Goal: Task Accomplishment & Management: Manage account settings

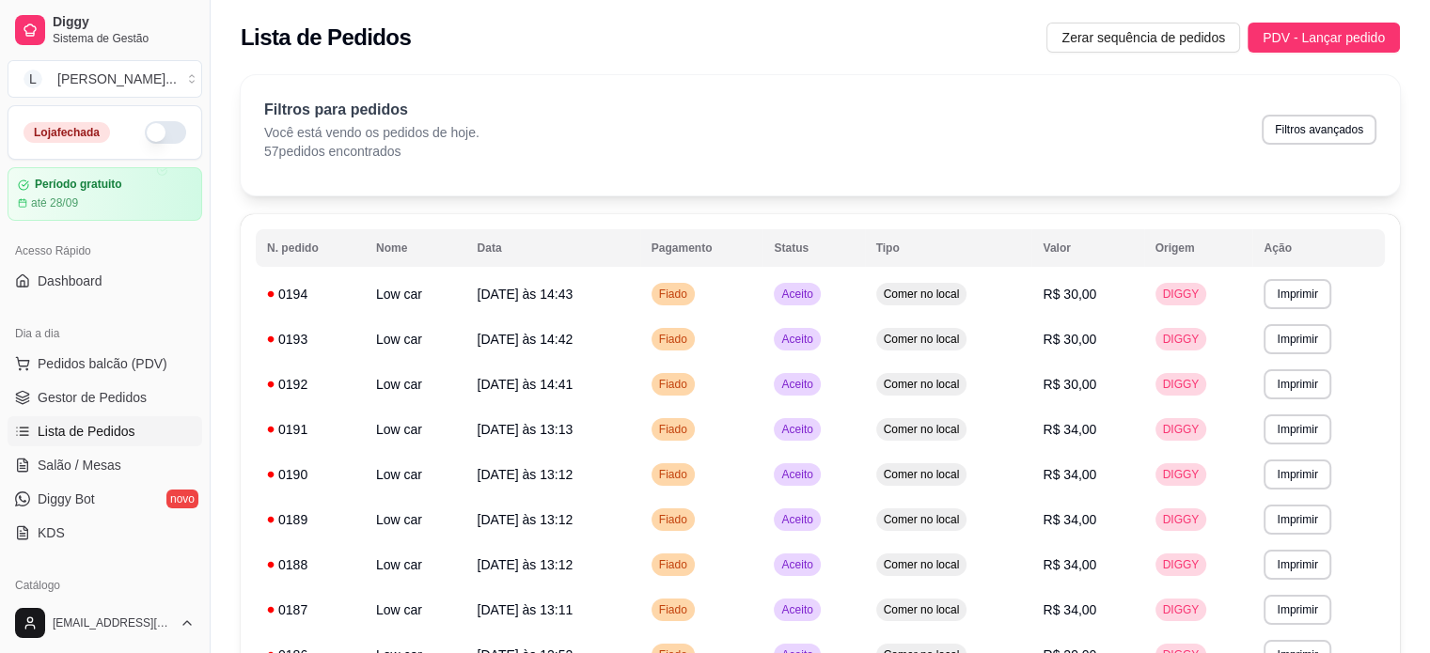
click at [157, 134] on button "button" at bounding box center [165, 132] width 41 height 23
click at [164, 134] on span at bounding box center [174, 132] width 21 height 21
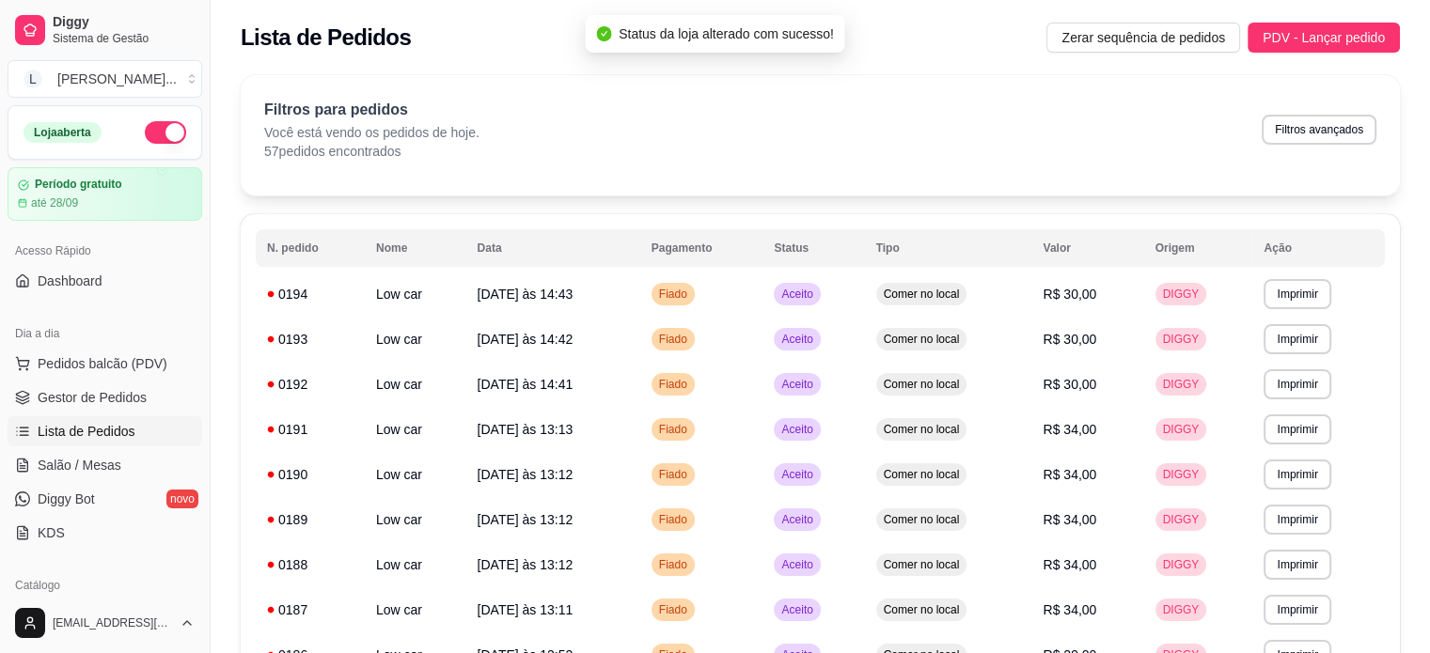
click at [154, 131] on button "button" at bounding box center [165, 132] width 41 height 23
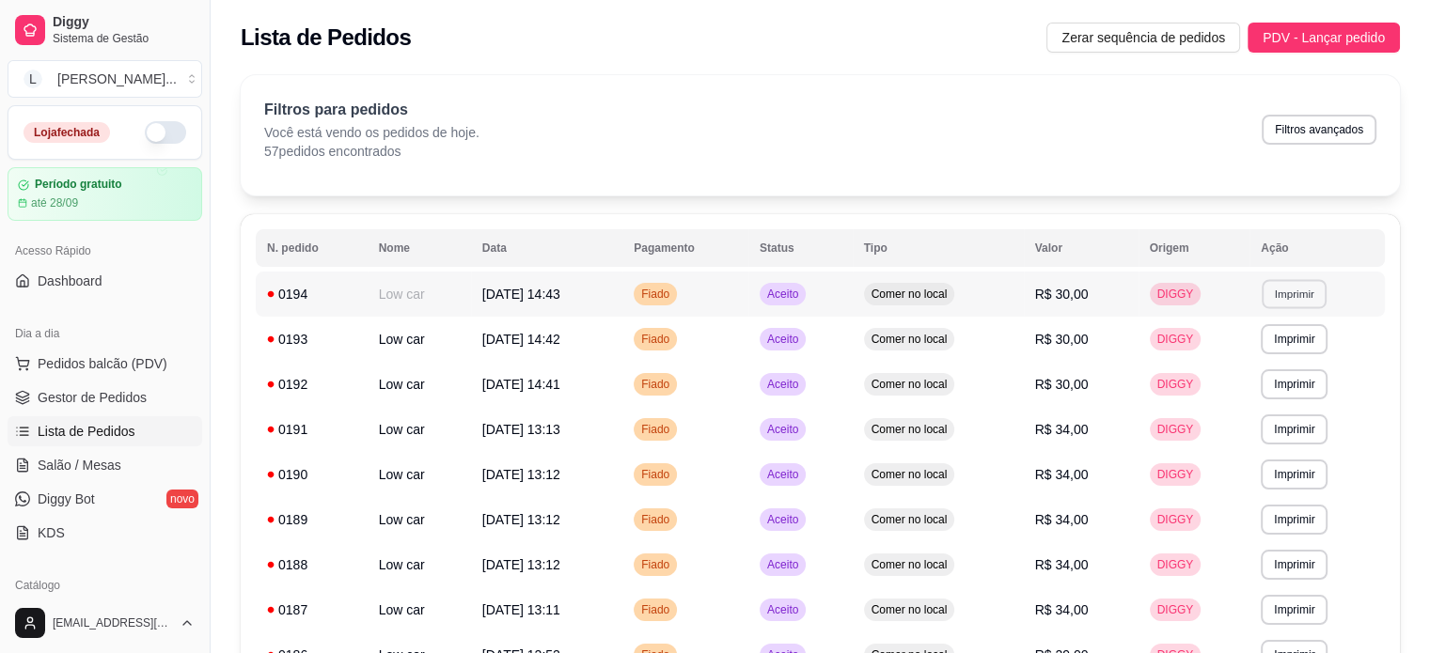
click at [1323, 302] on button "Imprimir" at bounding box center [1293, 293] width 65 height 29
click at [1251, 352] on button "IMPRESSORA" at bounding box center [1263, 360] width 136 height 30
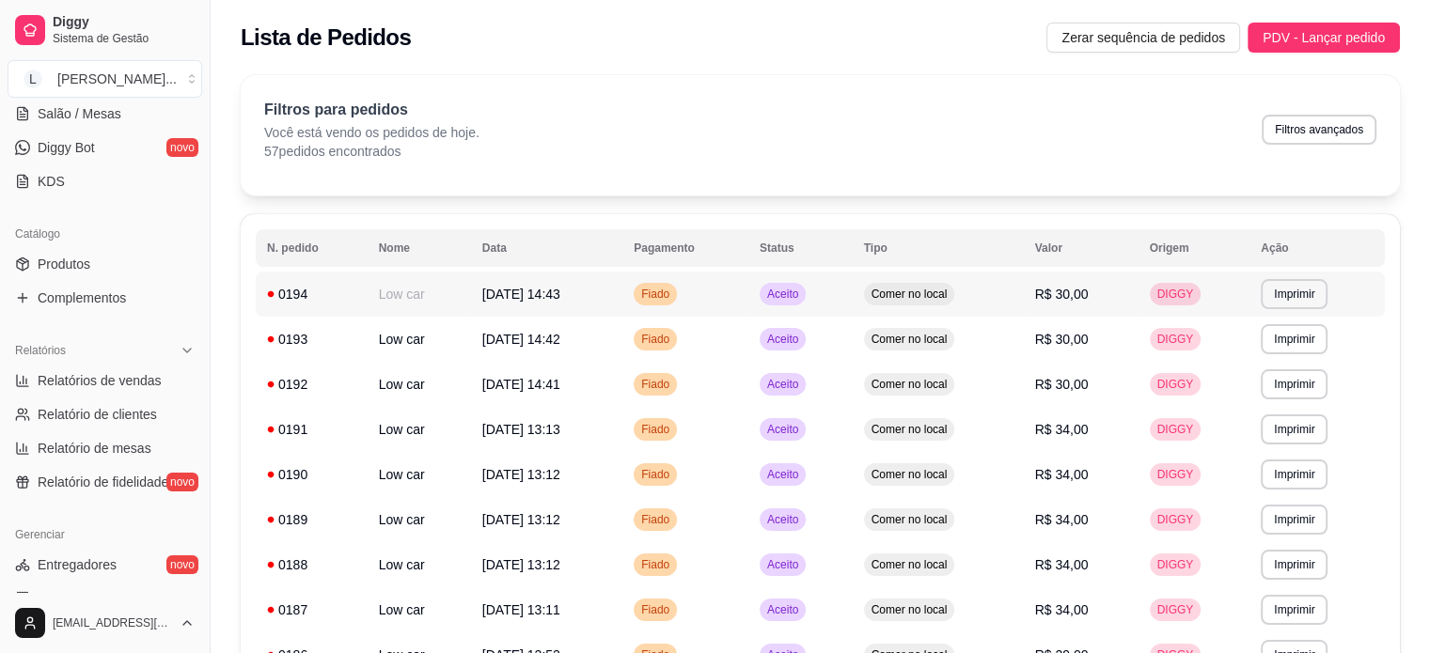
scroll to position [698, 0]
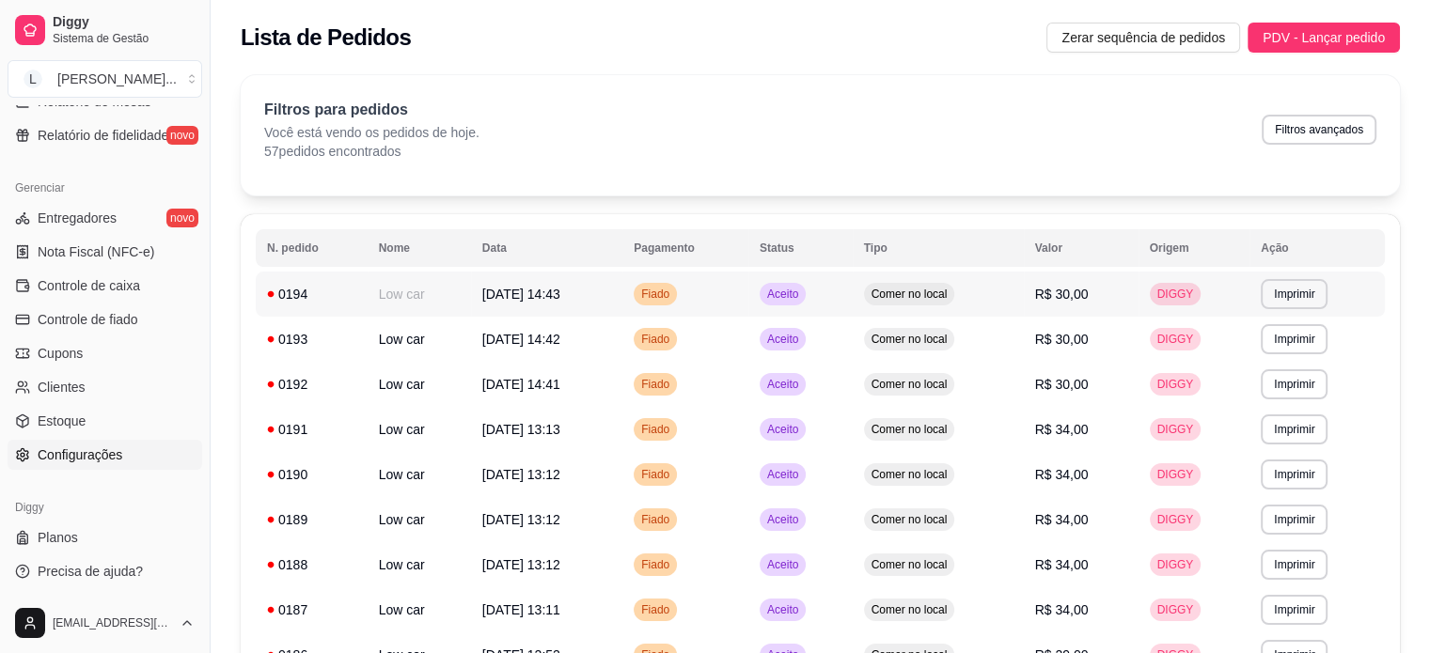
click at [110, 457] on span "Configurações" at bounding box center [80, 455] width 85 height 19
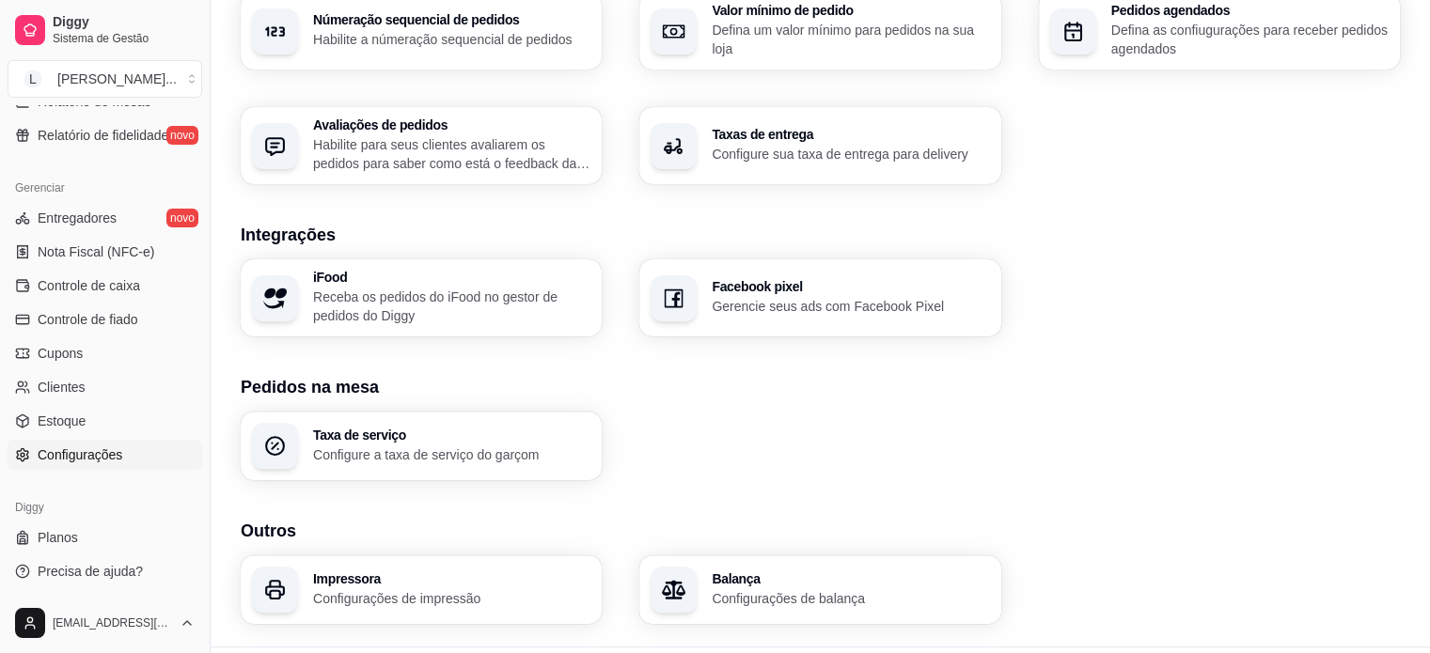
scroll to position [663, 0]
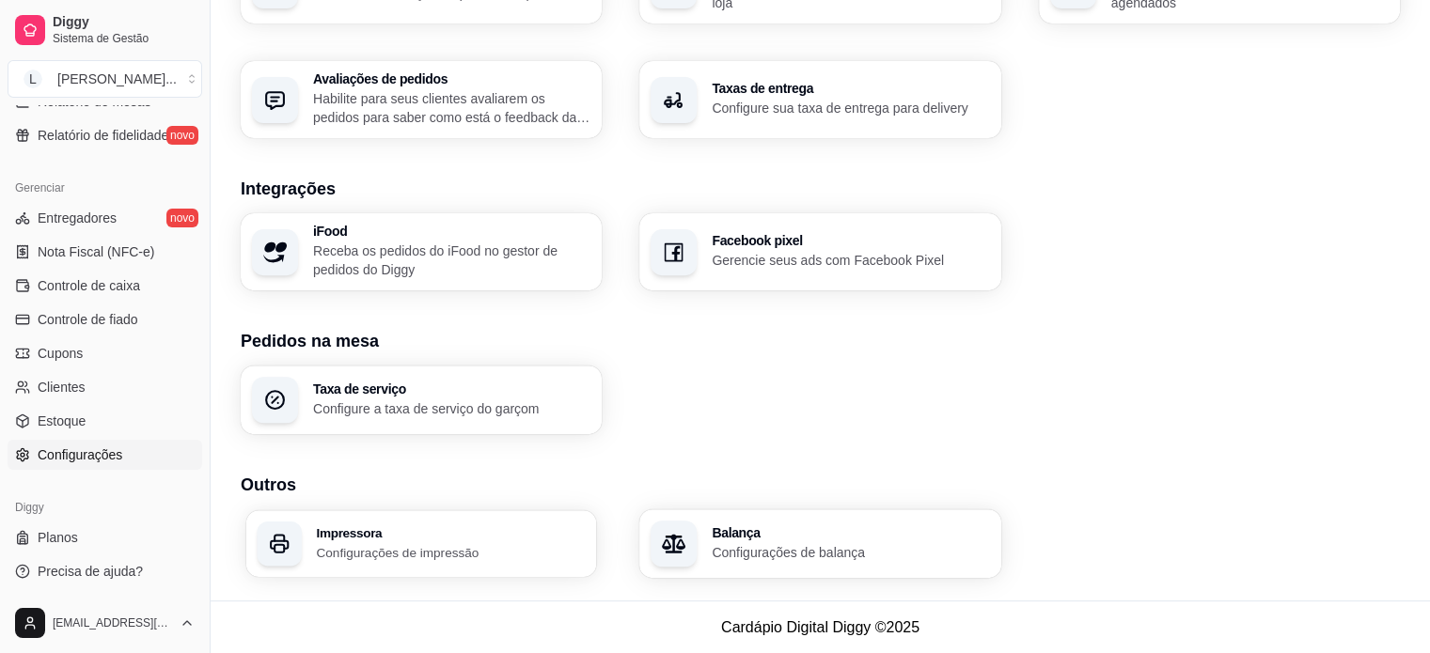
click at [402, 544] on p "Configurações de impressão" at bounding box center [450, 552] width 269 height 18
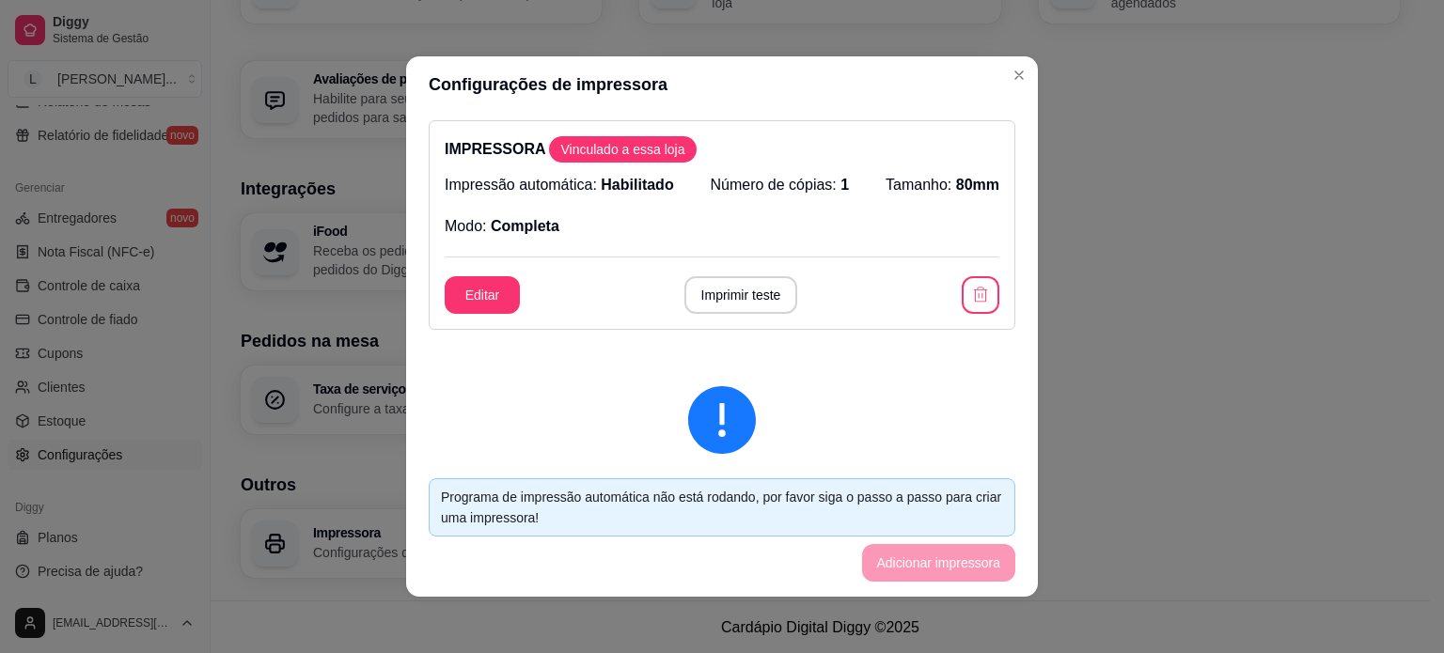
click at [698, 426] on icon "exclamation-circle" at bounding box center [722, 420] width 68 height 68
click at [971, 572] on footer "Programa de impressão automática não está rodando, por favor siga o passo a pas…" at bounding box center [722, 529] width 632 height 133
click at [504, 299] on button "Editar" at bounding box center [482, 295] width 73 height 37
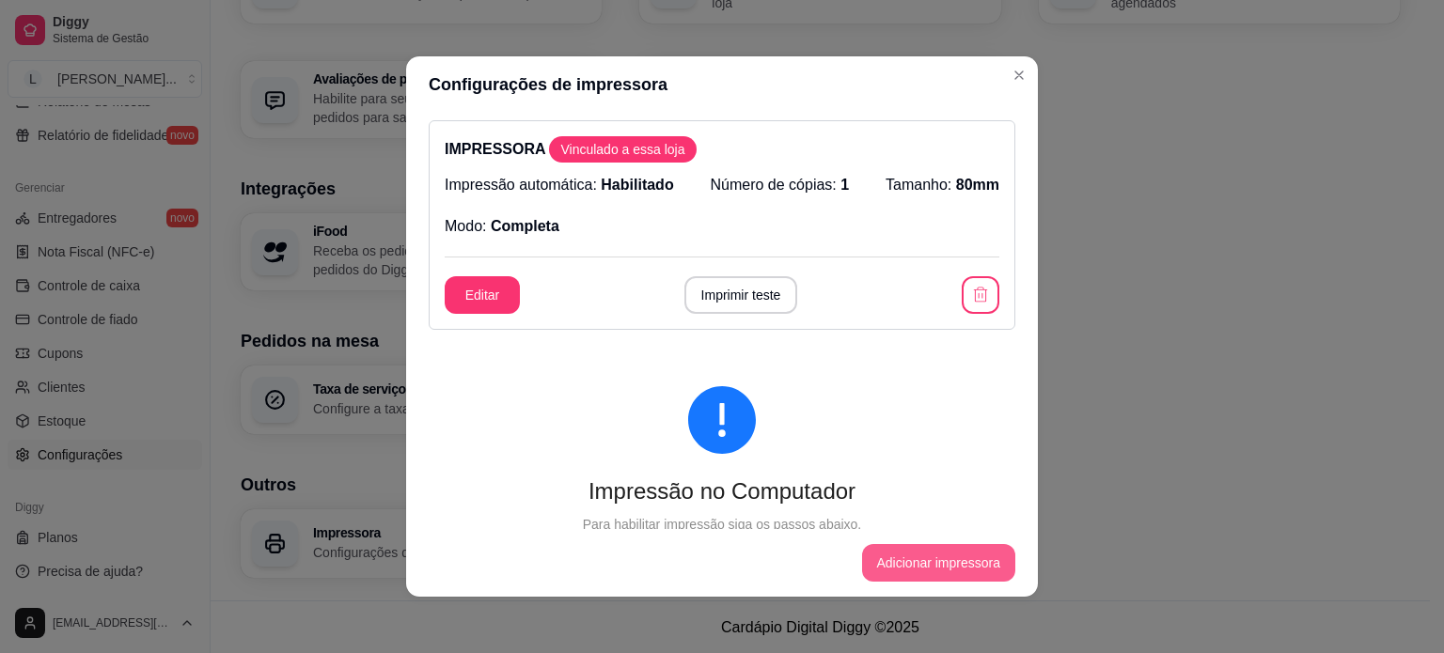
click at [921, 562] on button "Adicionar impressora" at bounding box center [939, 563] width 154 height 38
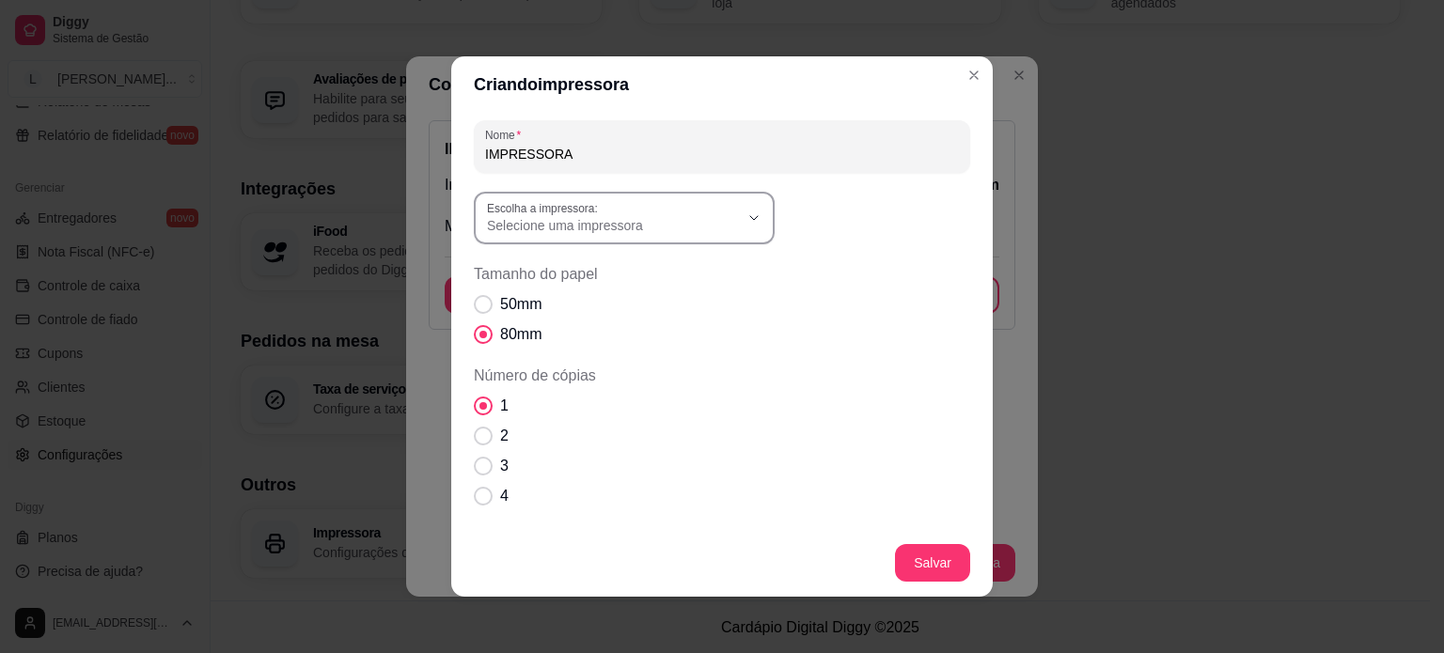
click at [623, 244] on div "Nome IMPRESSORA Escolha a impressora: EPSON L120 Series AnyDesk Printer POS58 P…" at bounding box center [722, 455] width 496 height 671
click at [633, 217] on span "Selecione uma impressora" at bounding box center [613, 225] width 252 height 19
click at [635, 433] on span "ELGIN i9(USB)" at bounding box center [608, 424] width 242 height 18
type input "ELGIN i9(USB)"
select select "ELGIN i9(USB)"
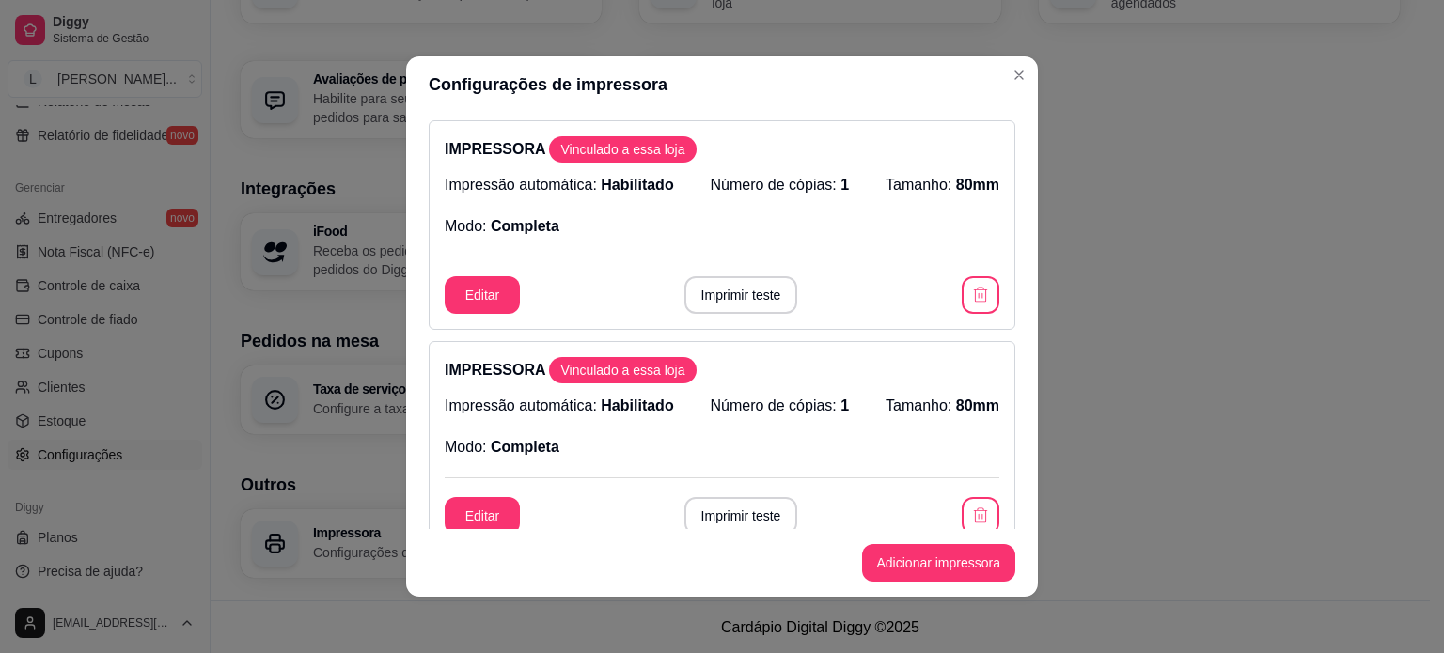
click at [997, 571] on button "Adicionar impressora" at bounding box center [939, 563] width 154 height 38
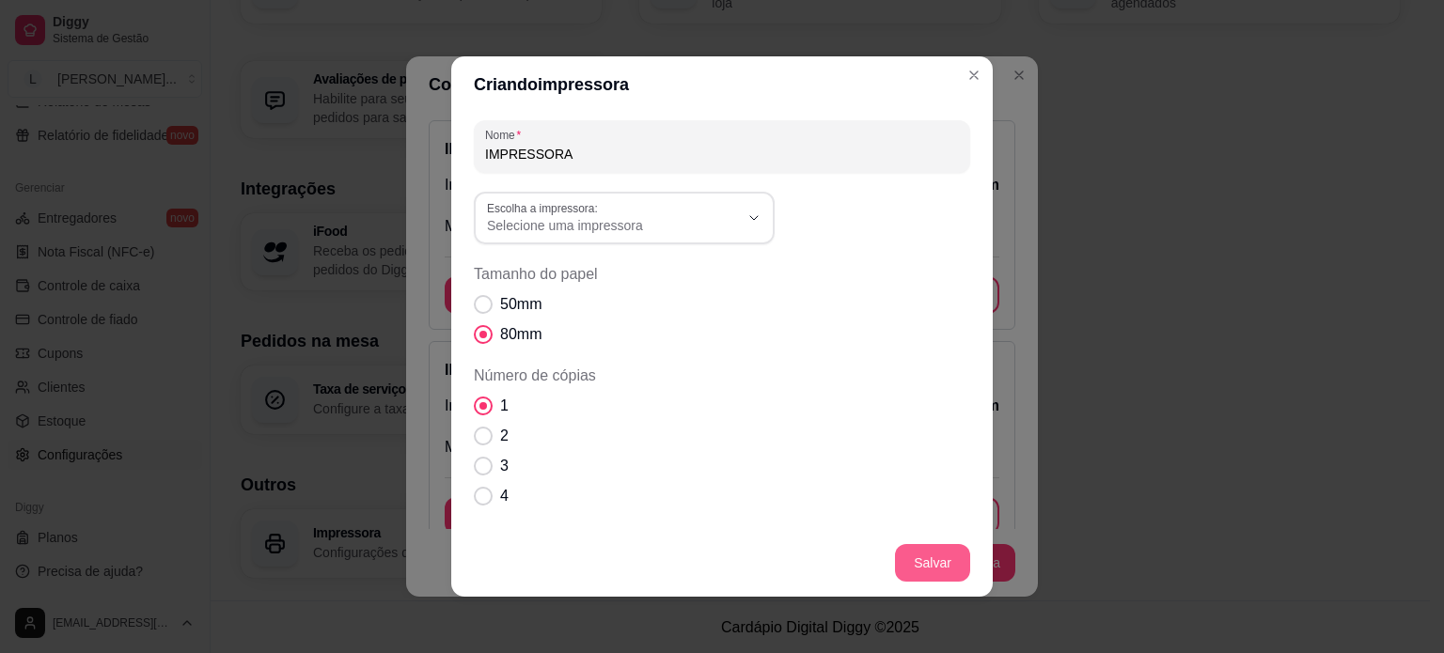
click at [948, 560] on button "Salvar" at bounding box center [932, 563] width 75 height 38
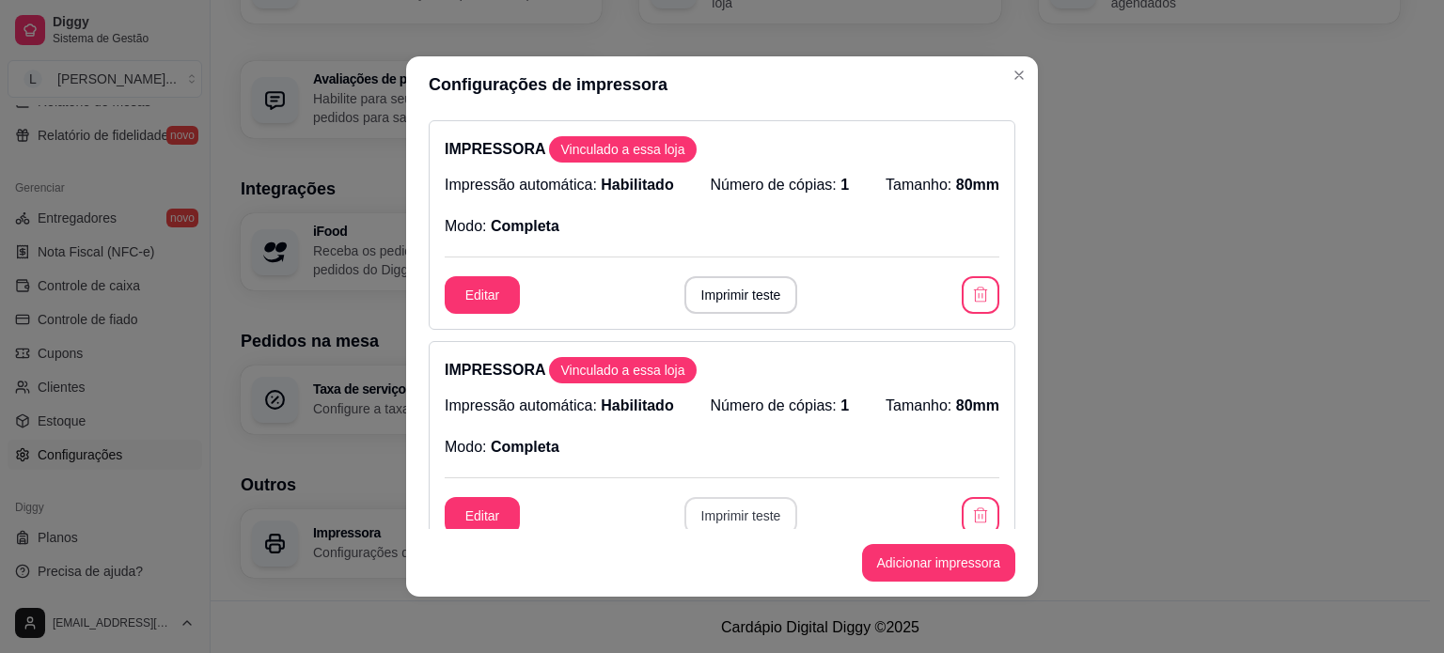
click at [736, 522] on button "Imprimir teste" at bounding box center [741, 516] width 114 height 38
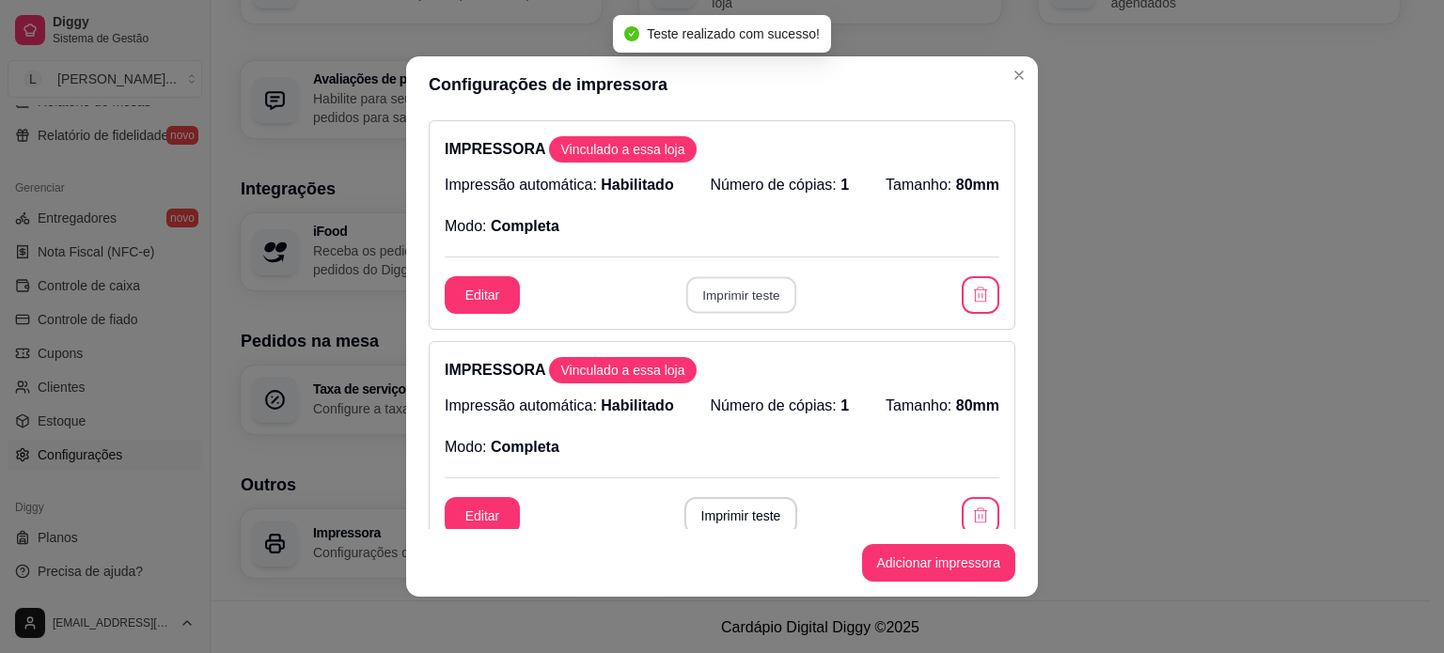
click at [749, 300] on button "Imprimir teste" at bounding box center [740, 295] width 110 height 37
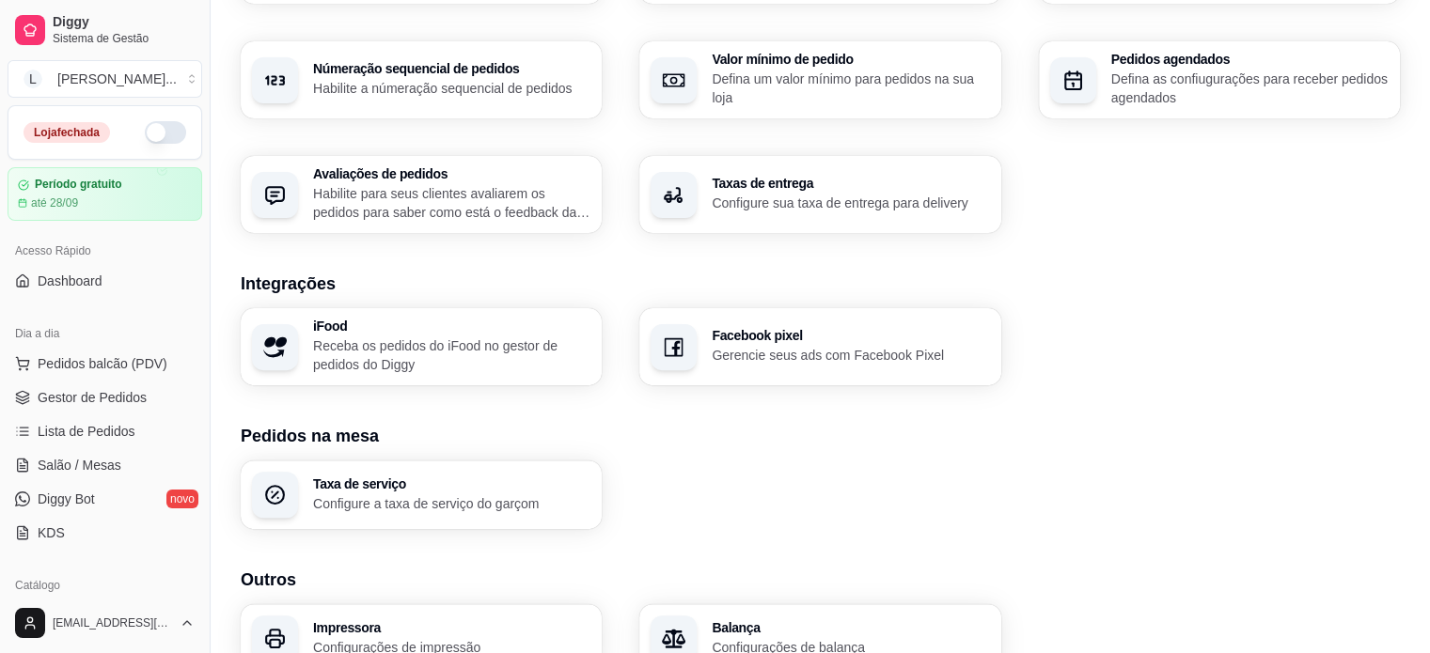
scroll to position [475, 0]
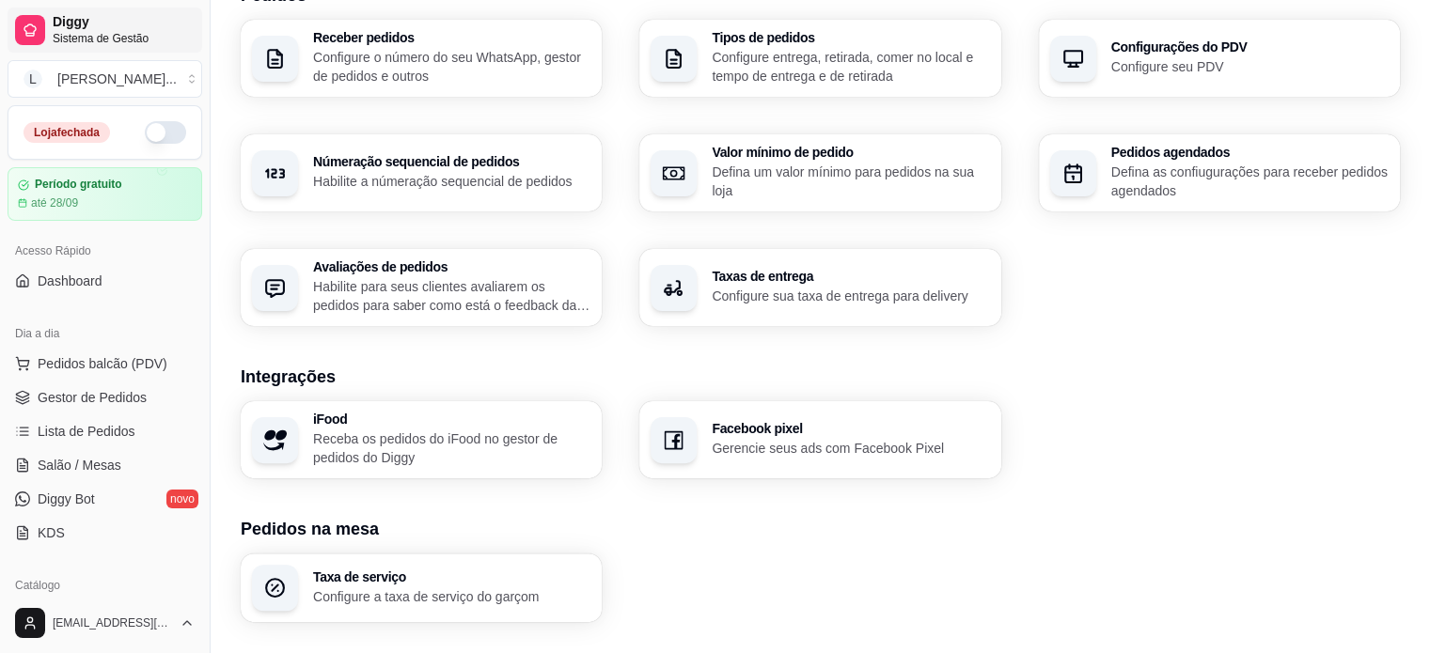
click at [118, 28] on span "Diggy" at bounding box center [124, 22] width 142 height 17
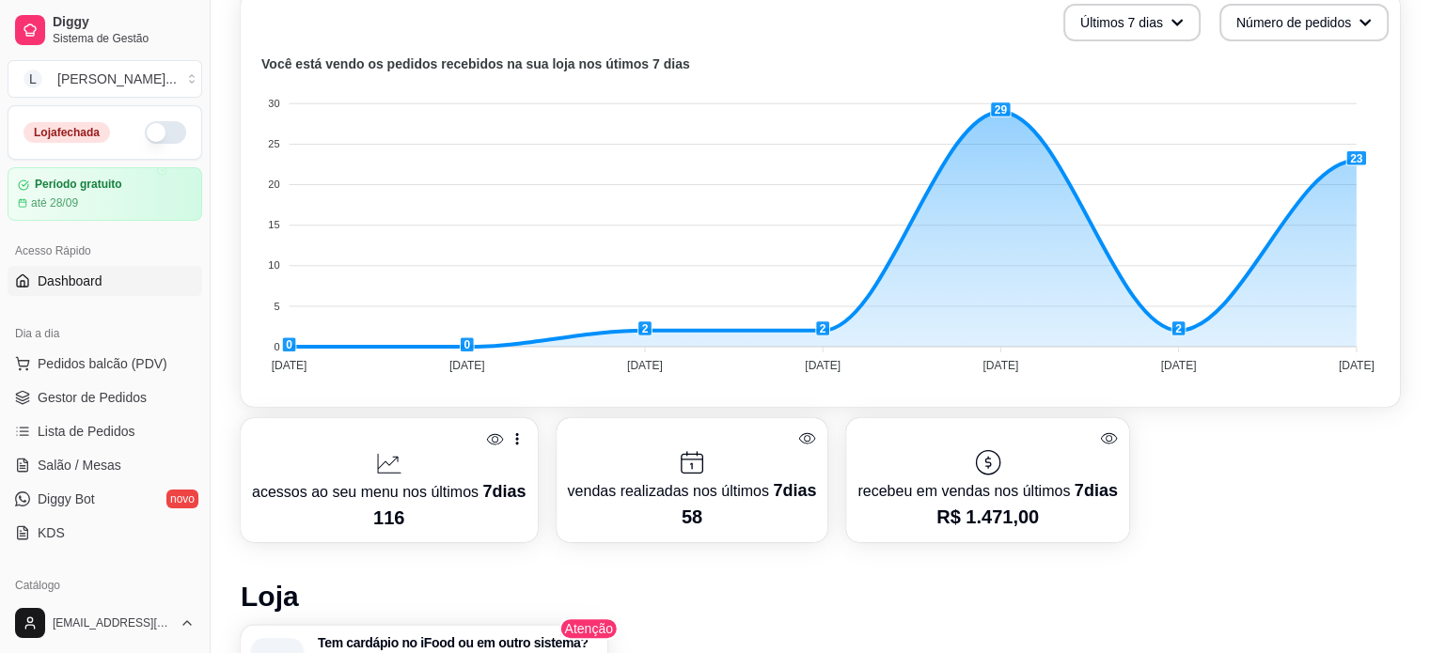
scroll to position [94, 0]
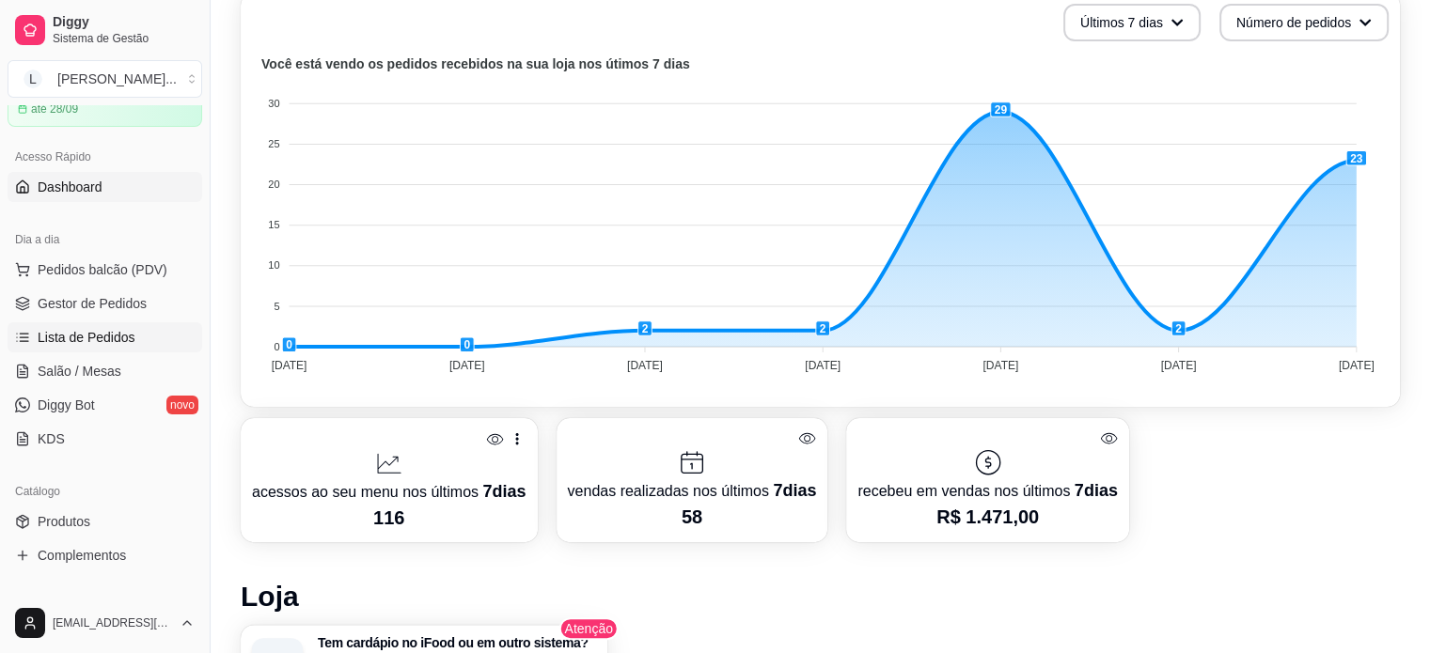
click at [93, 337] on span "Lista de Pedidos" at bounding box center [87, 337] width 98 height 19
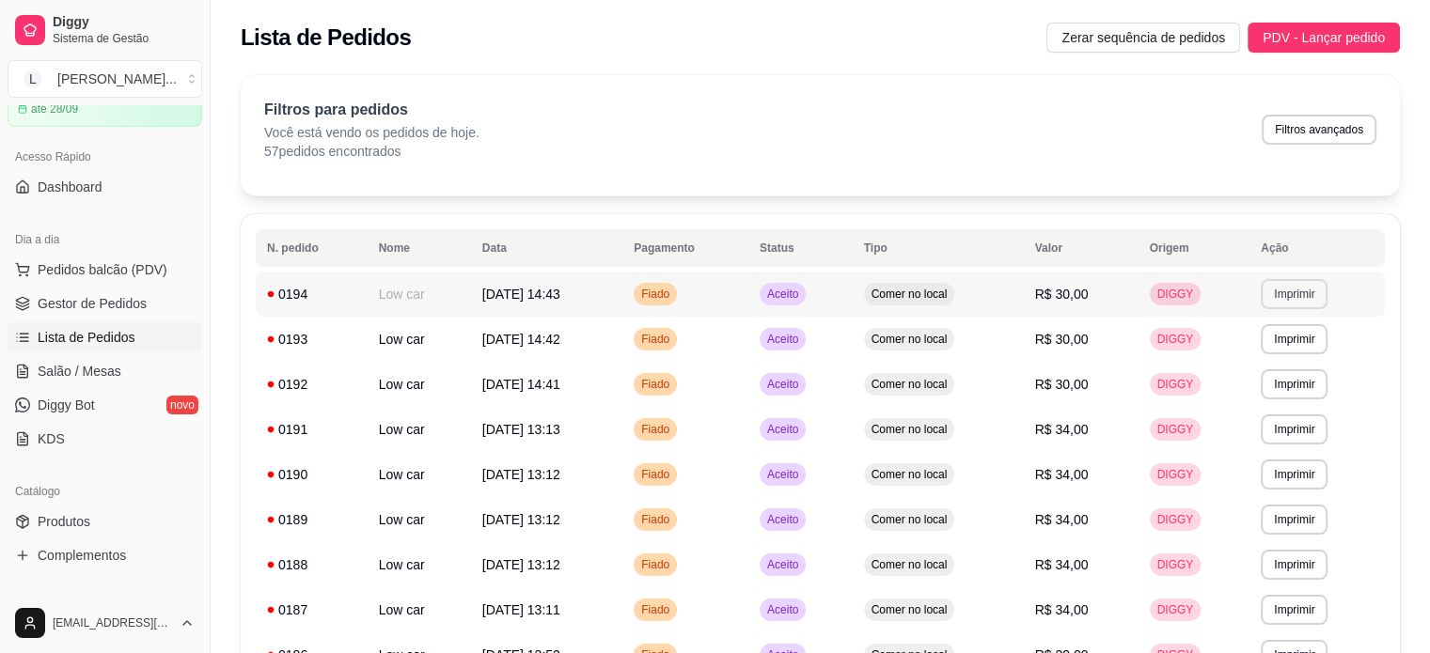
click at [1311, 285] on button "Imprimir" at bounding box center [1293, 294] width 67 height 30
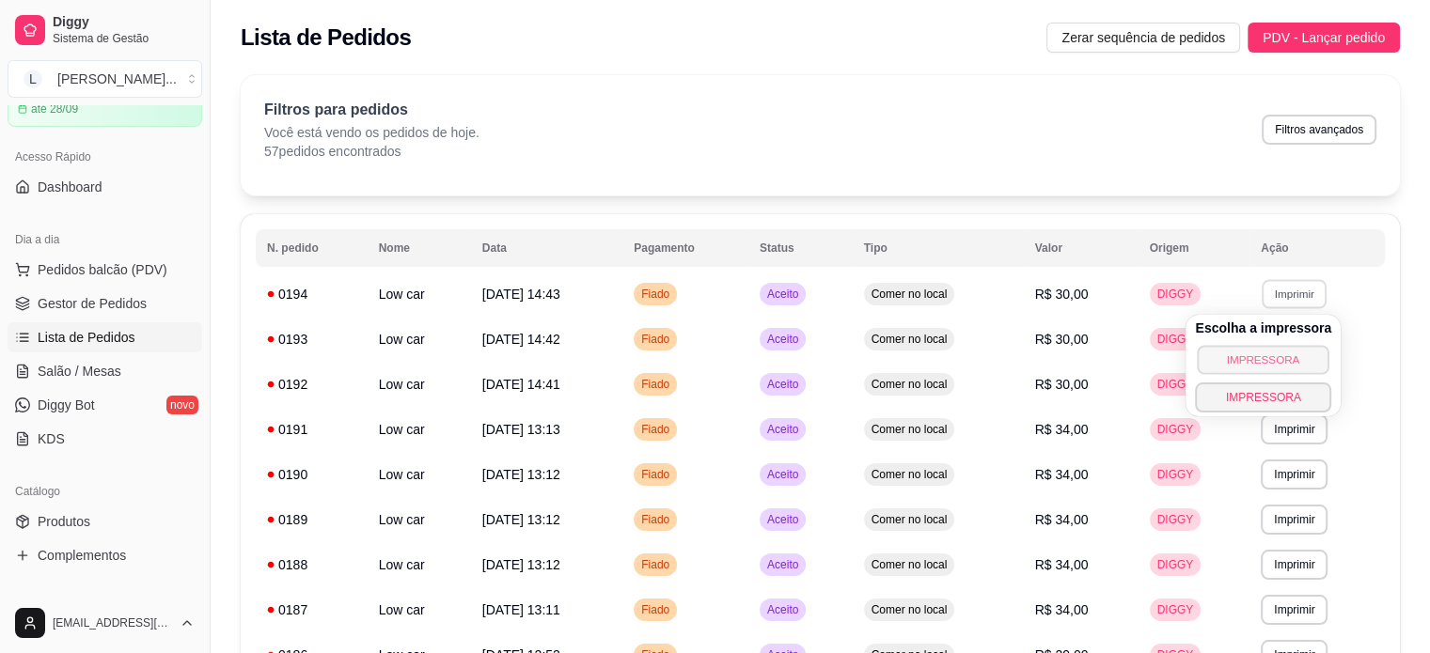
click at [1221, 360] on button "IMPRESSORA" at bounding box center [1263, 359] width 132 height 29
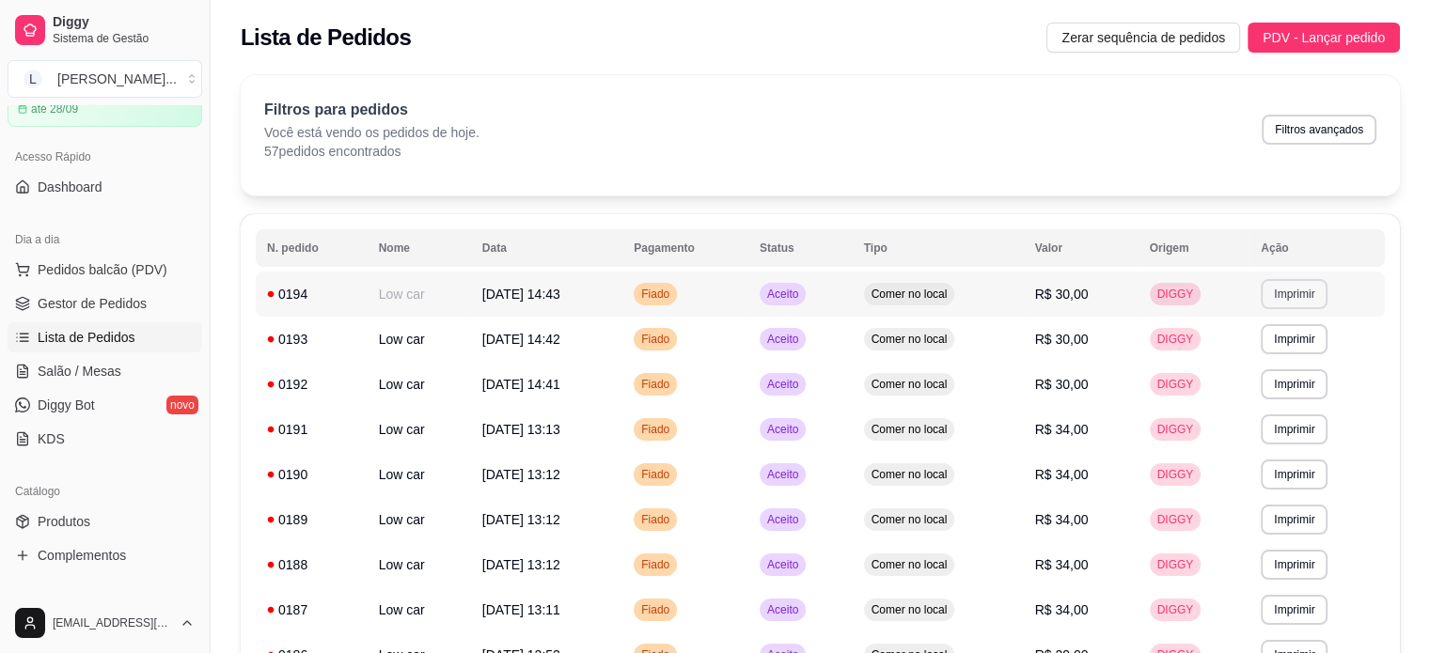
click at [1309, 292] on button "Imprimir" at bounding box center [1293, 294] width 67 height 30
click at [1236, 391] on button "IMPRESSORA" at bounding box center [1262, 397] width 132 height 29
click at [1205, 299] on td "DIGGY" at bounding box center [1194, 294] width 112 height 45
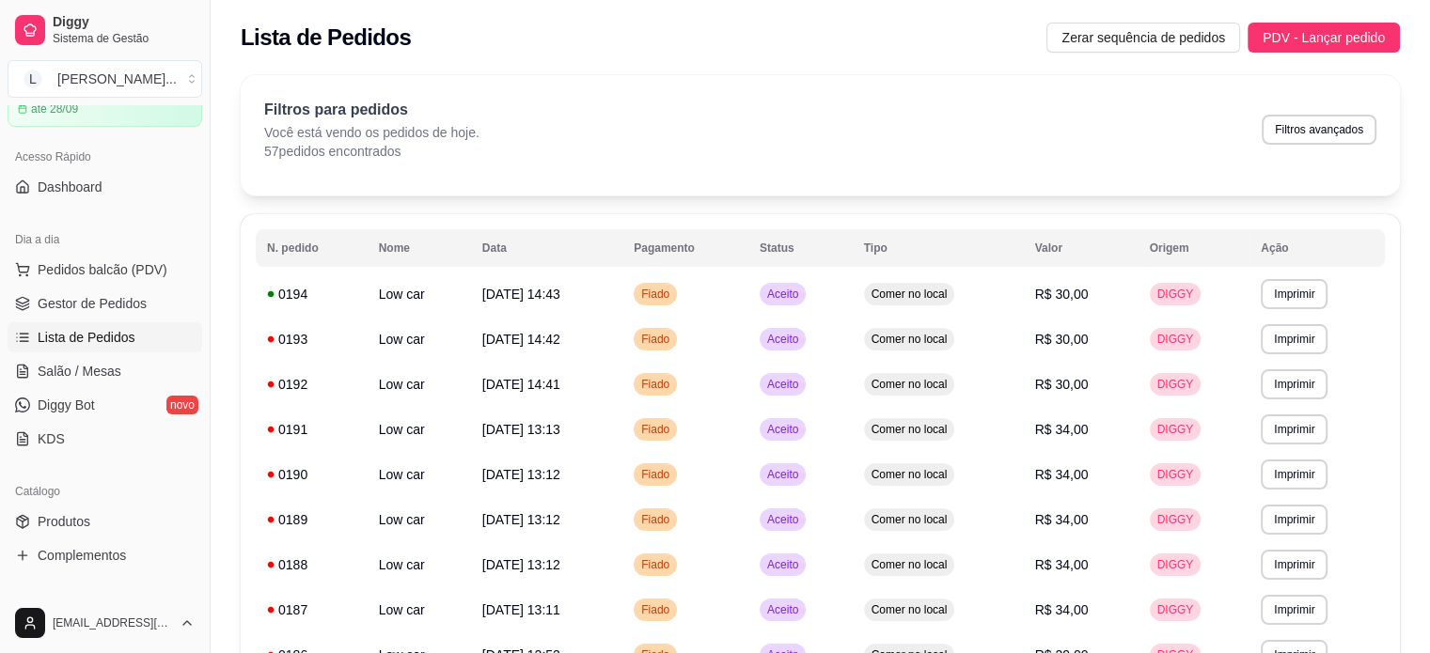
click at [794, 149] on div "Filtros para pedidos Você está vendo os pedidos de hoje. 57 pedidos encontrados…" at bounding box center [820, 130] width 1112 height 62
click at [1354, 179] on div "Filtros para pedidos Você está vendo os pedidos de hoje. 57 pedidos encontrados…" at bounding box center [820, 135] width 1159 height 120
click at [936, 138] on div "Filtros para pedidos Você está vendo os pedidos de hoje. 57 pedidos encontrados…" at bounding box center [820, 130] width 1112 height 62
drag, startPoint x: 70, startPoint y: 36, endPoint x: 113, endPoint y: 105, distance: 81.9
click at [70, 36] on span "Sistema de Gestão" at bounding box center [124, 38] width 142 height 15
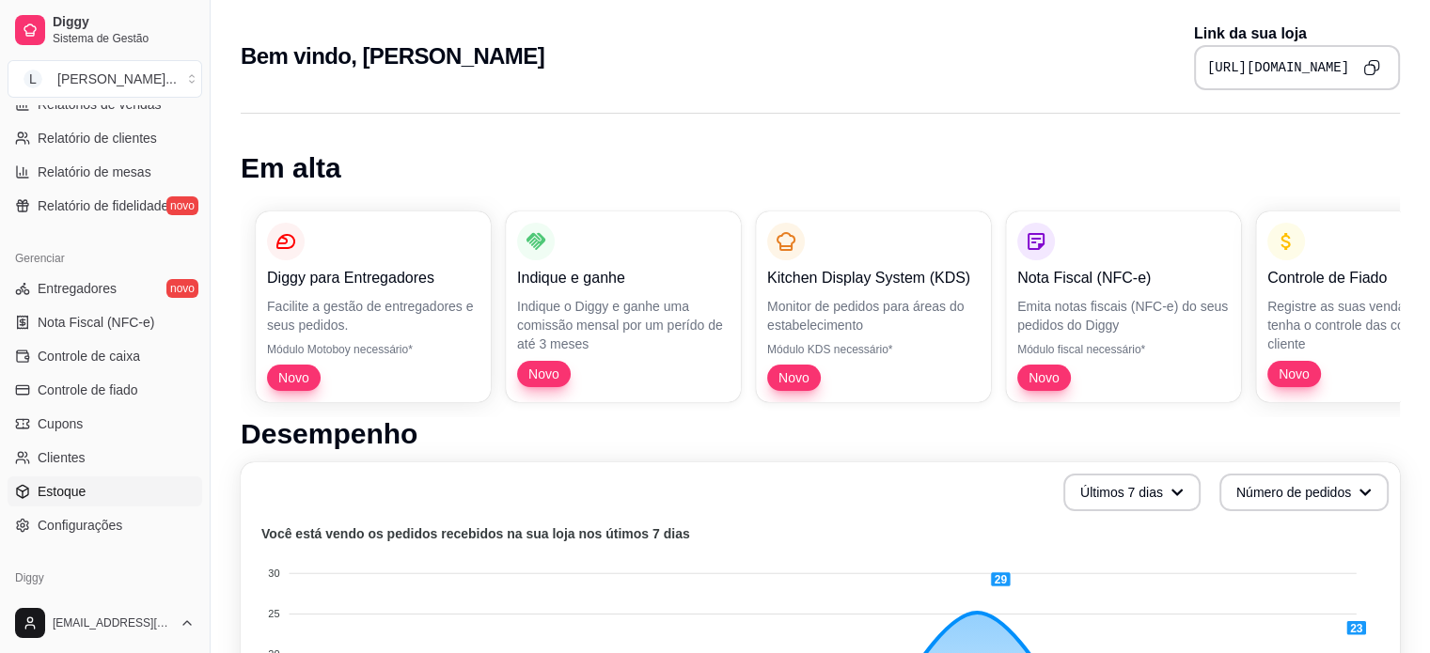
scroll to position [658, 0]
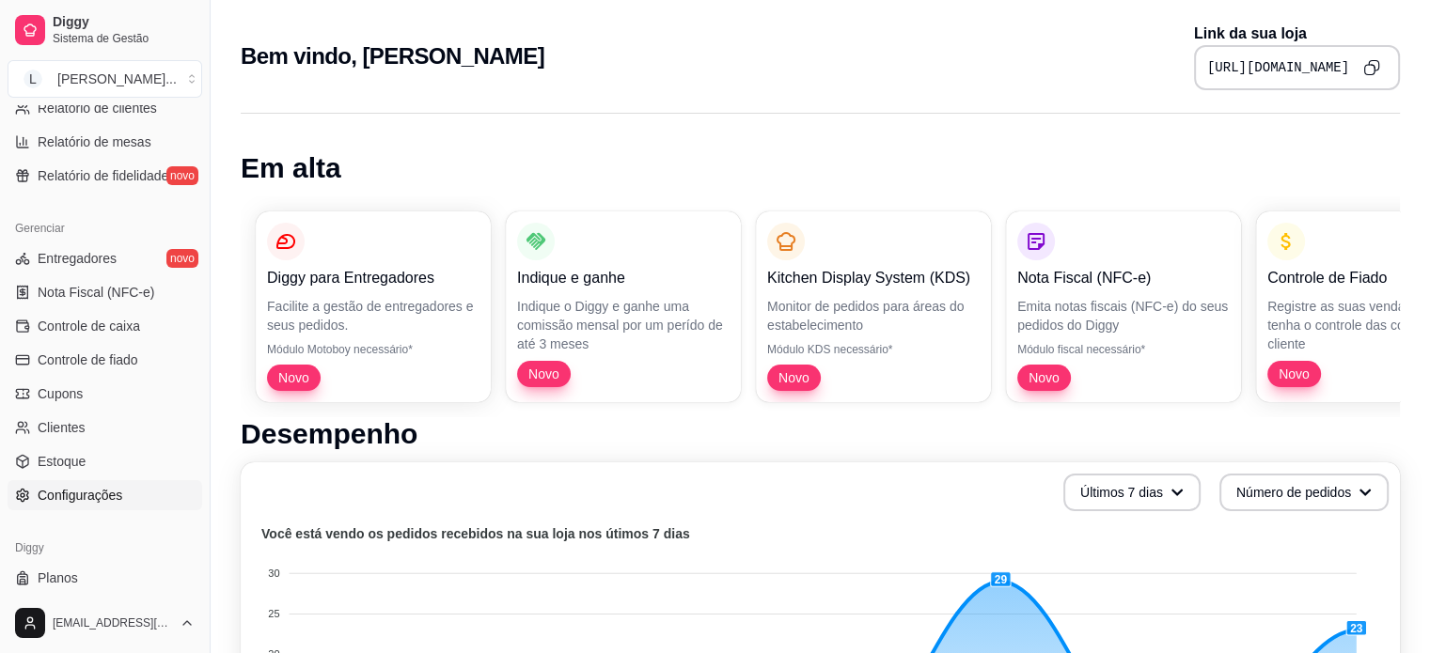
click at [102, 496] on span "Configurações" at bounding box center [80, 495] width 85 height 19
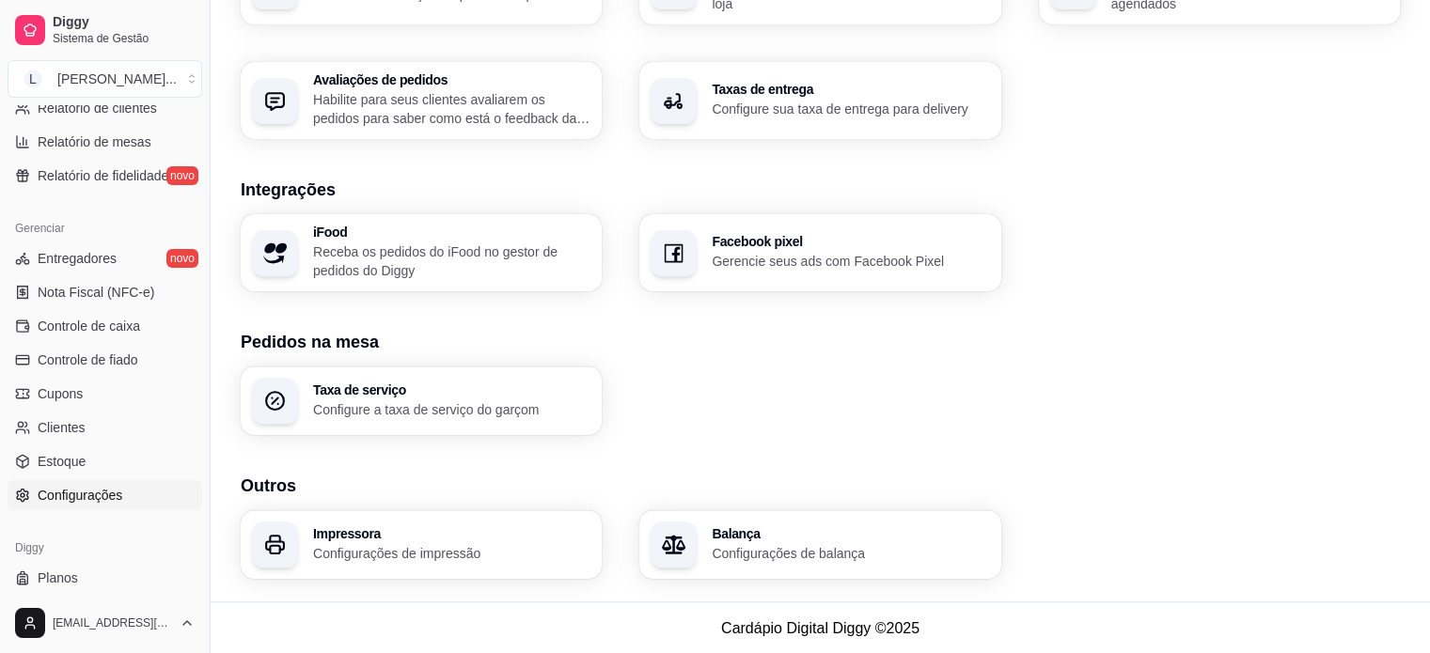
scroll to position [663, 0]
click at [447, 534] on h3 "Impressora" at bounding box center [450, 532] width 269 height 13
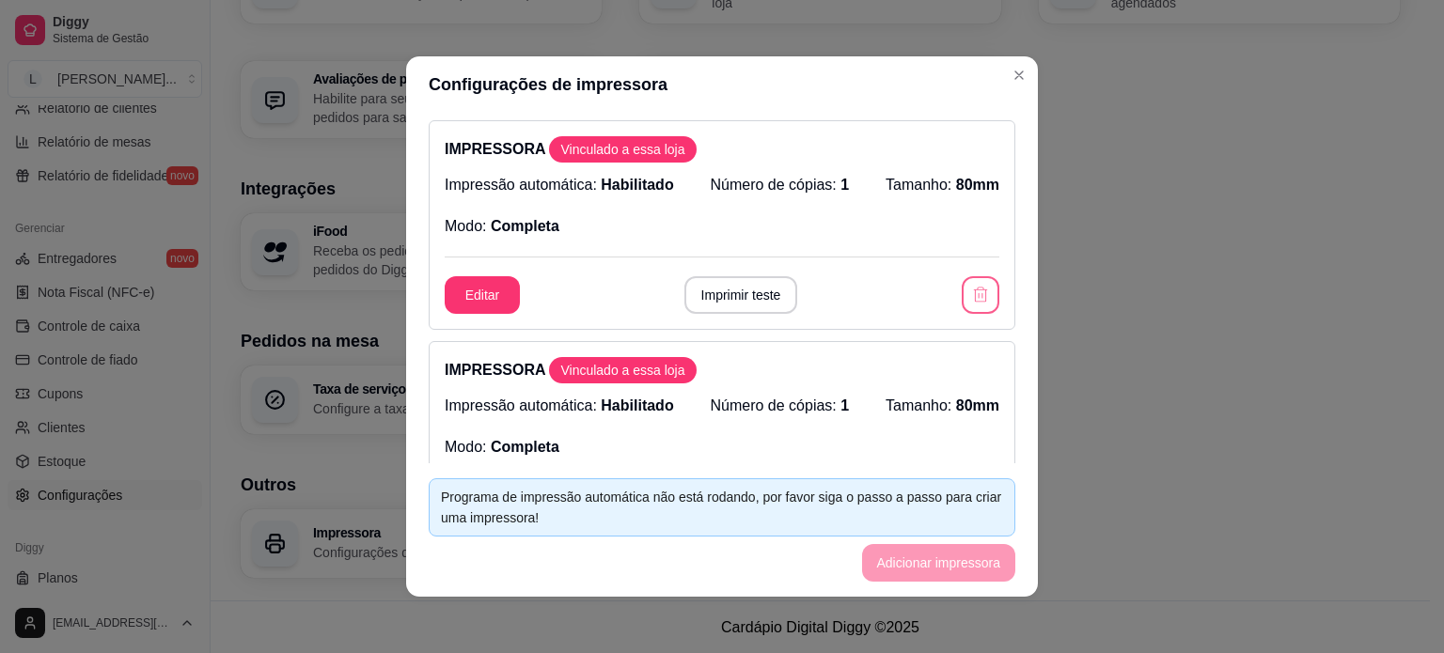
click at [974, 289] on icon "button" at bounding box center [981, 294] width 14 height 15
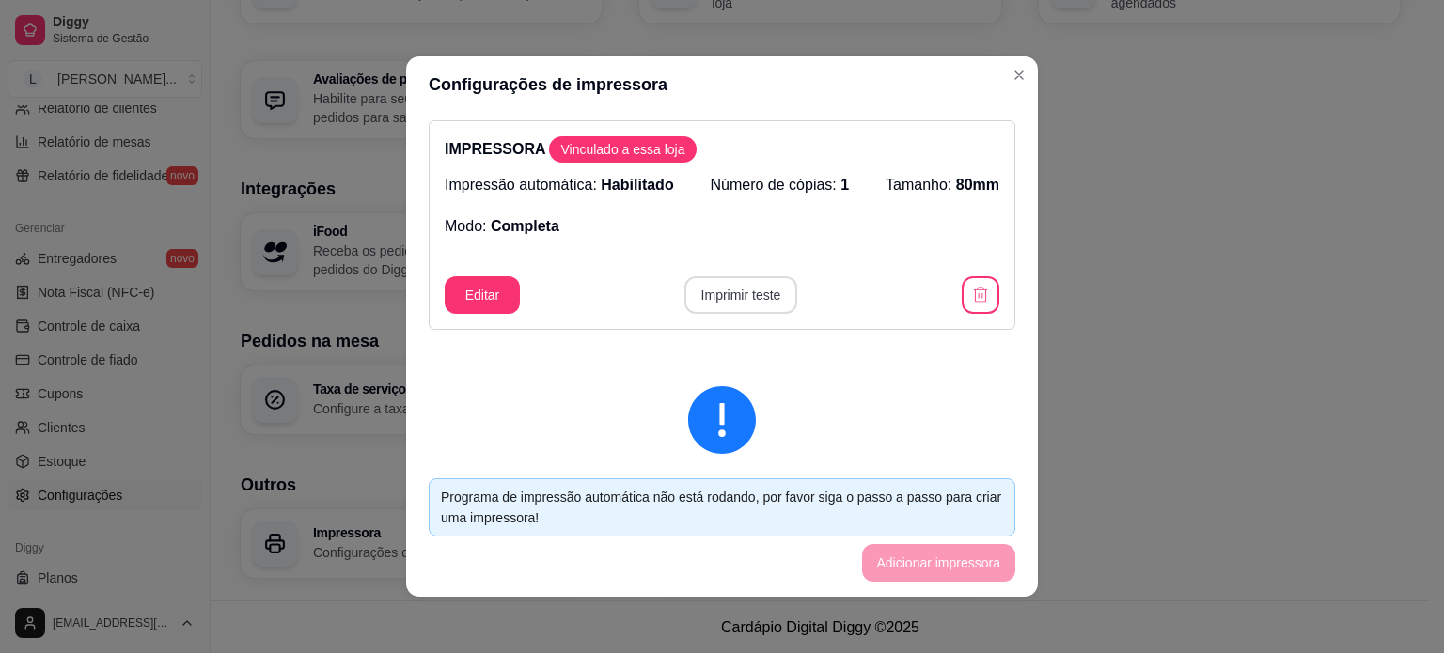
click at [725, 297] on button "Imprimir teste" at bounding box center [741, 295] width 114 height 38
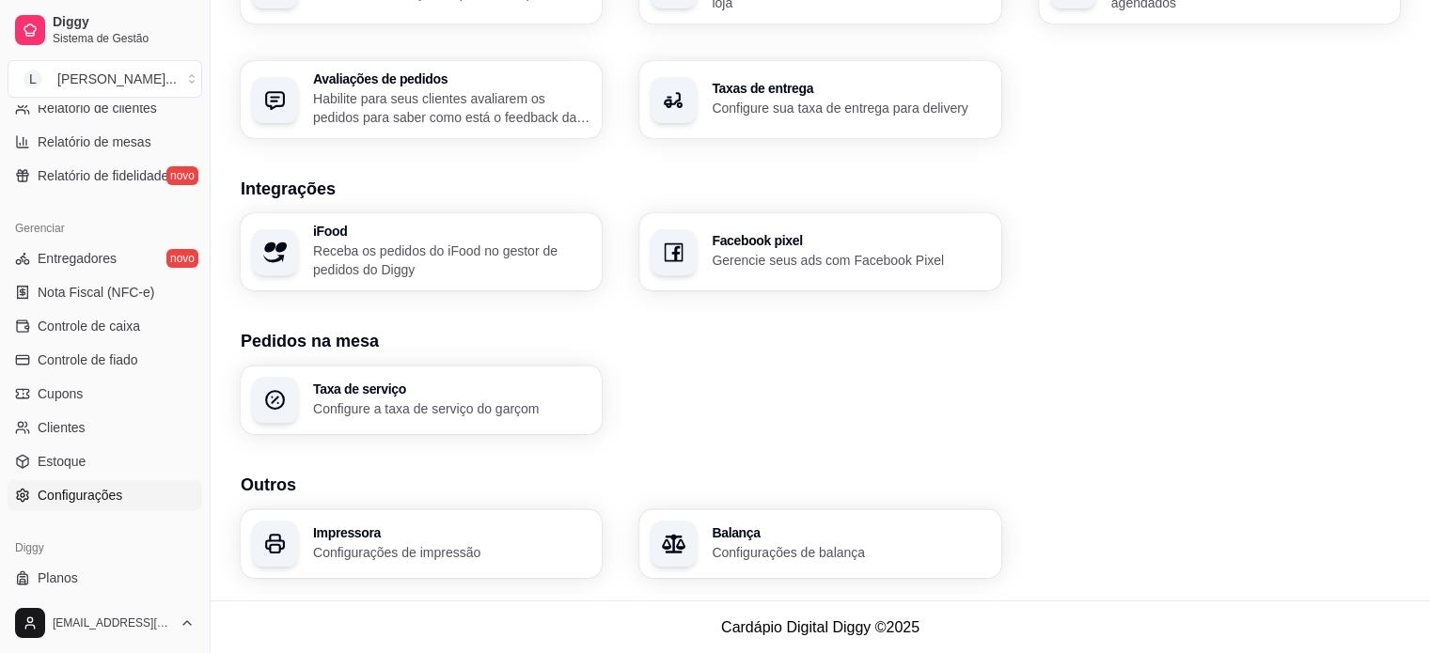
click at [1310, 270] on div "iFood Receba os pedidos do iFood no gestor de pedidos do Diggy Facebook pixel G…" at bounding box center [820, 251] width 1159 height 77
